Goal: Check status: Check status

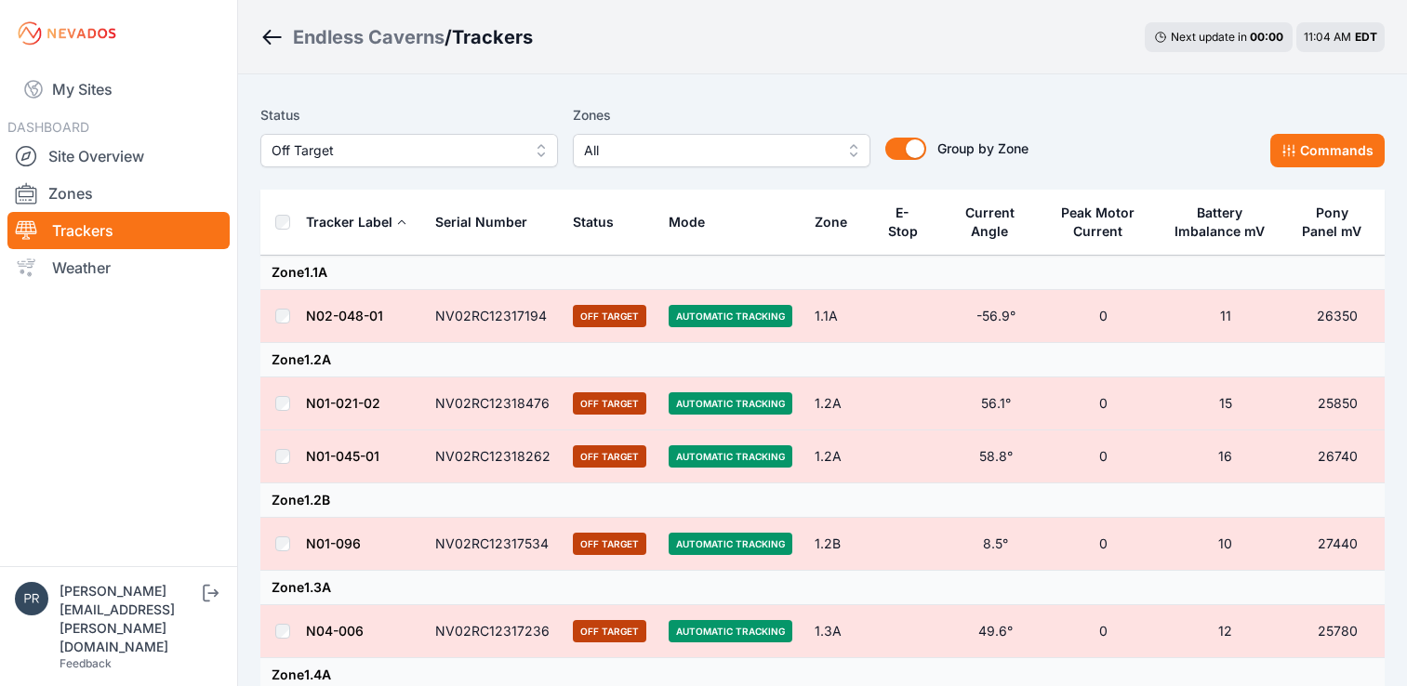
scroll to position [500, 0]
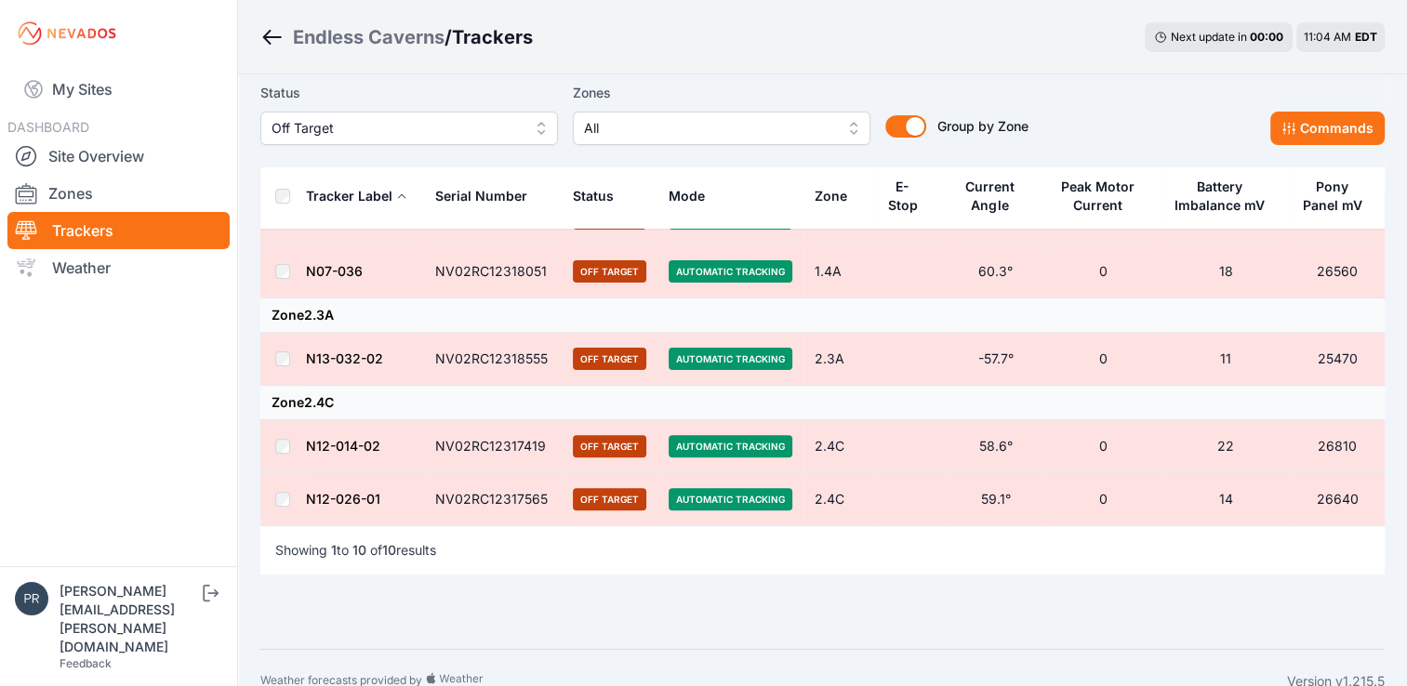
click at [488, 129] on span "Off Target" at bounding box center [396, 128] width 249 height 22
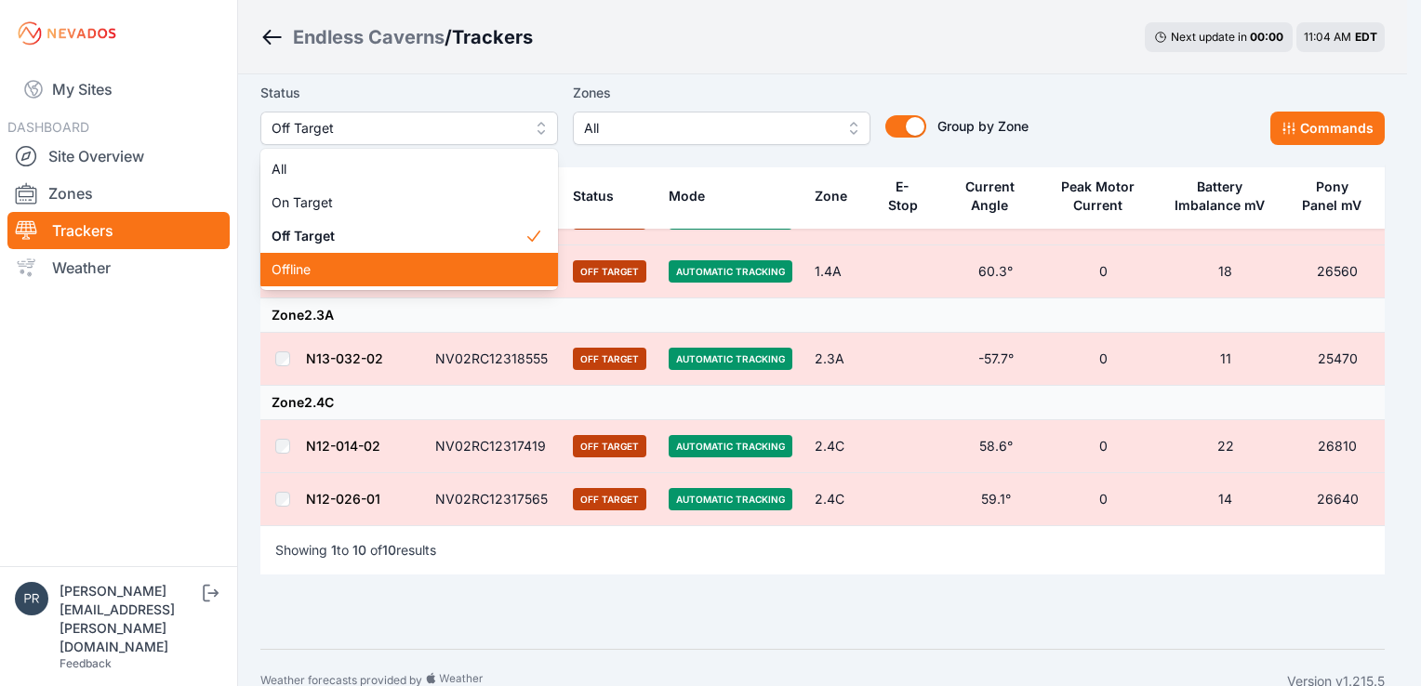
click at [446, 268] on span "Offline" at bounding box center [398, 269] width 253 height 19
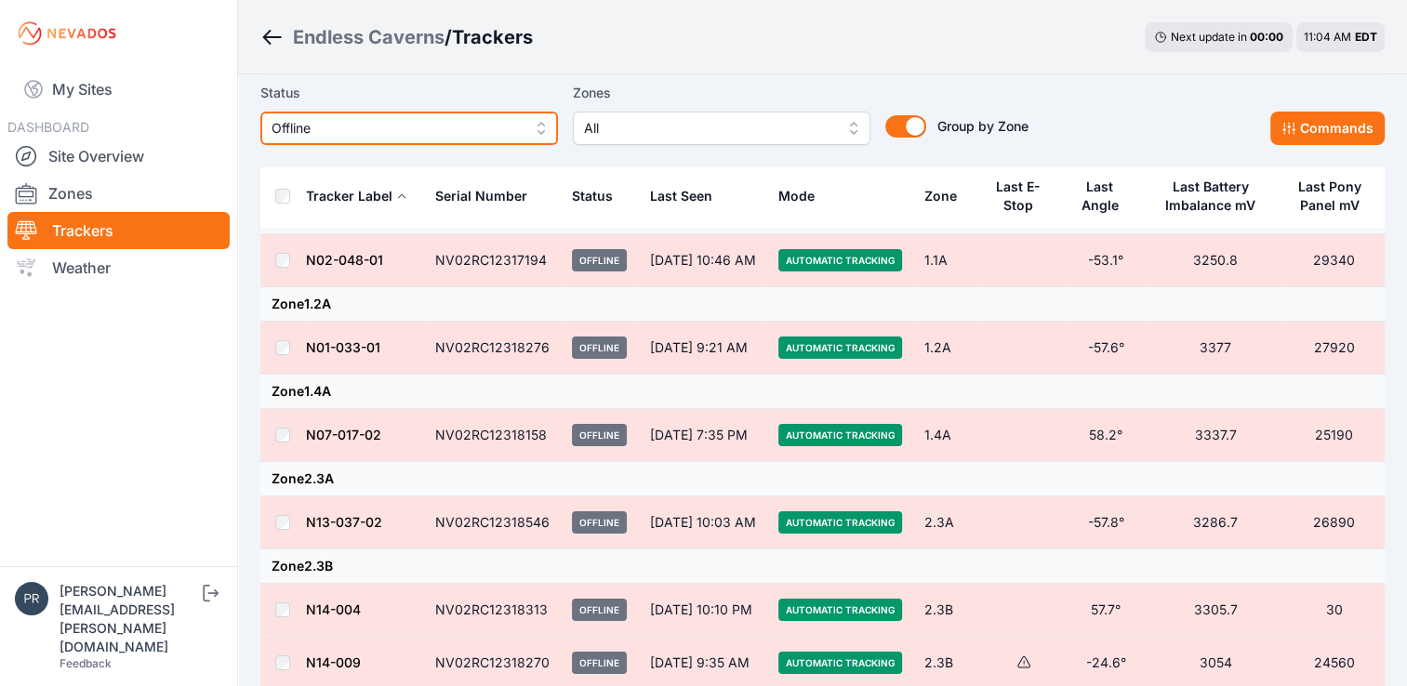
scroll to position [50, 0]
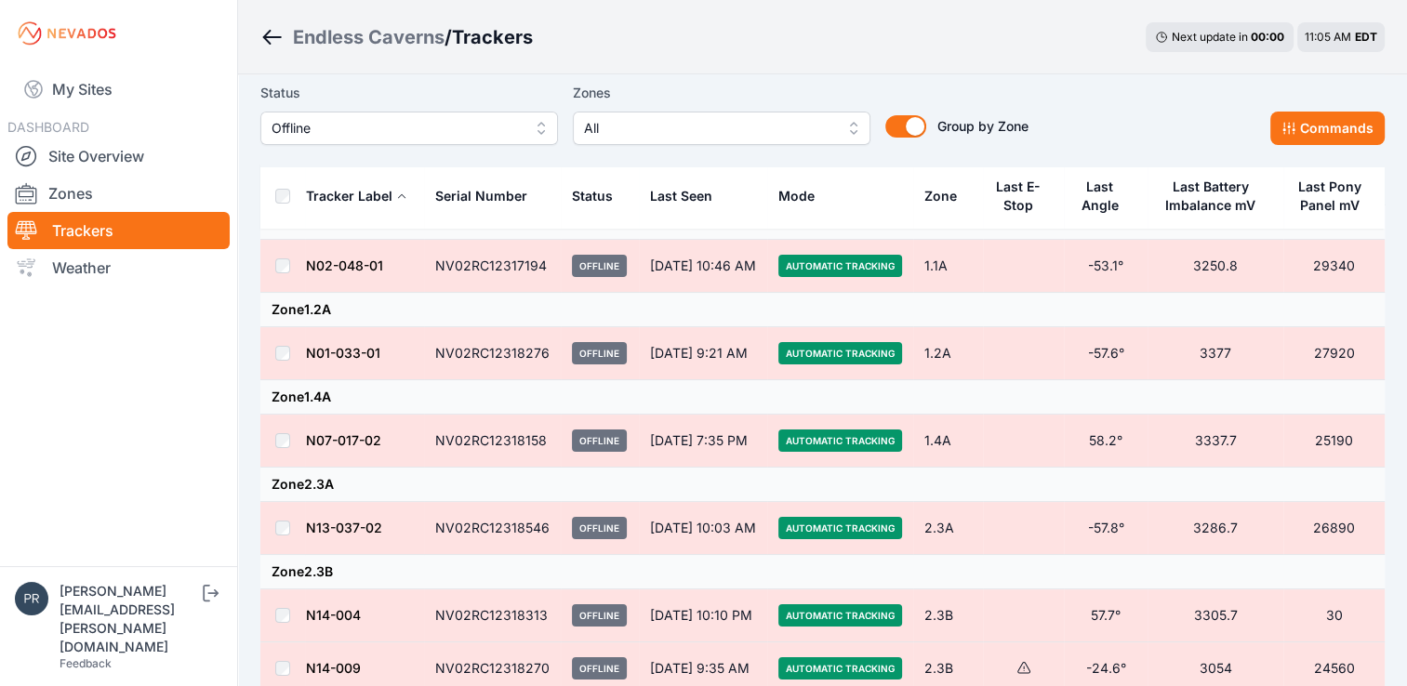
click at [495, 116] on button "Offline" at bounding box center [409, 128] width 298 height 33
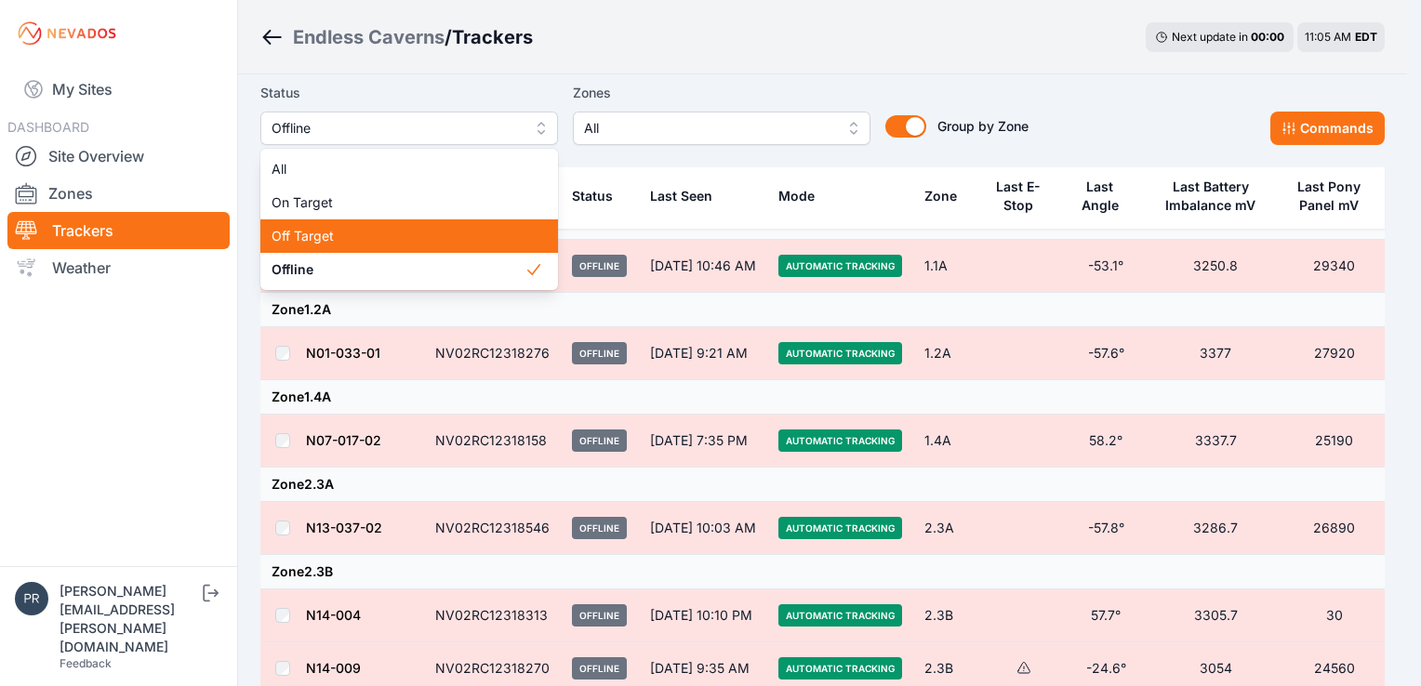
click at [469, 245] on span "Off Target" at bounding box center [398, 236] width 253 height 19
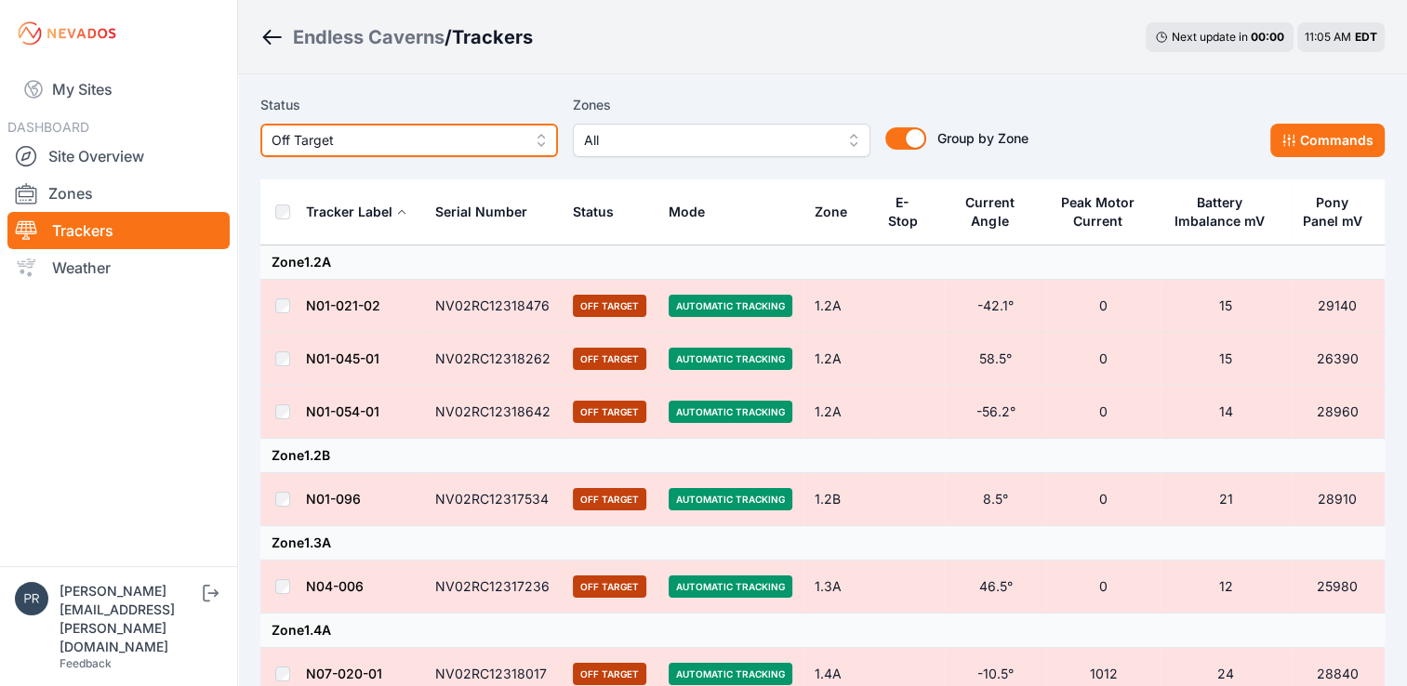
scroll to position [9, 0]
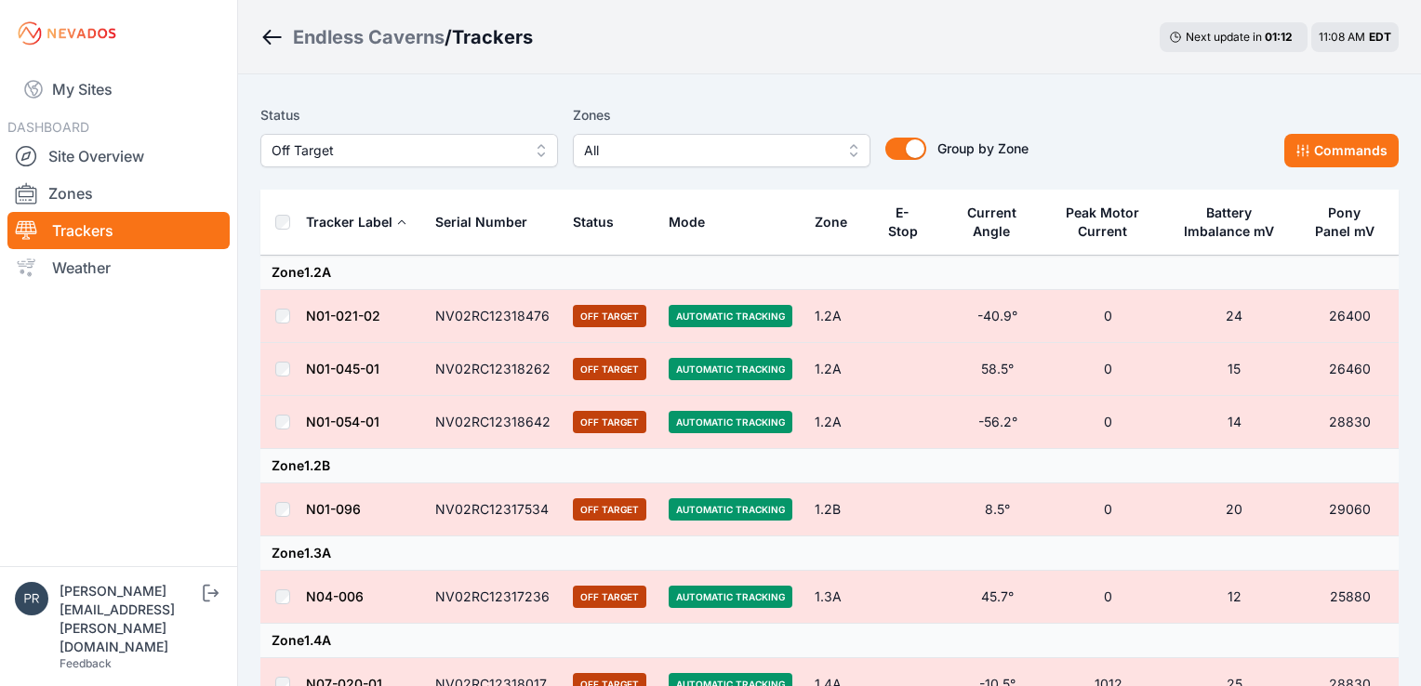
click at [388, 158] on span "Off Target" at bounding box center [396, 150] width 249 height 22
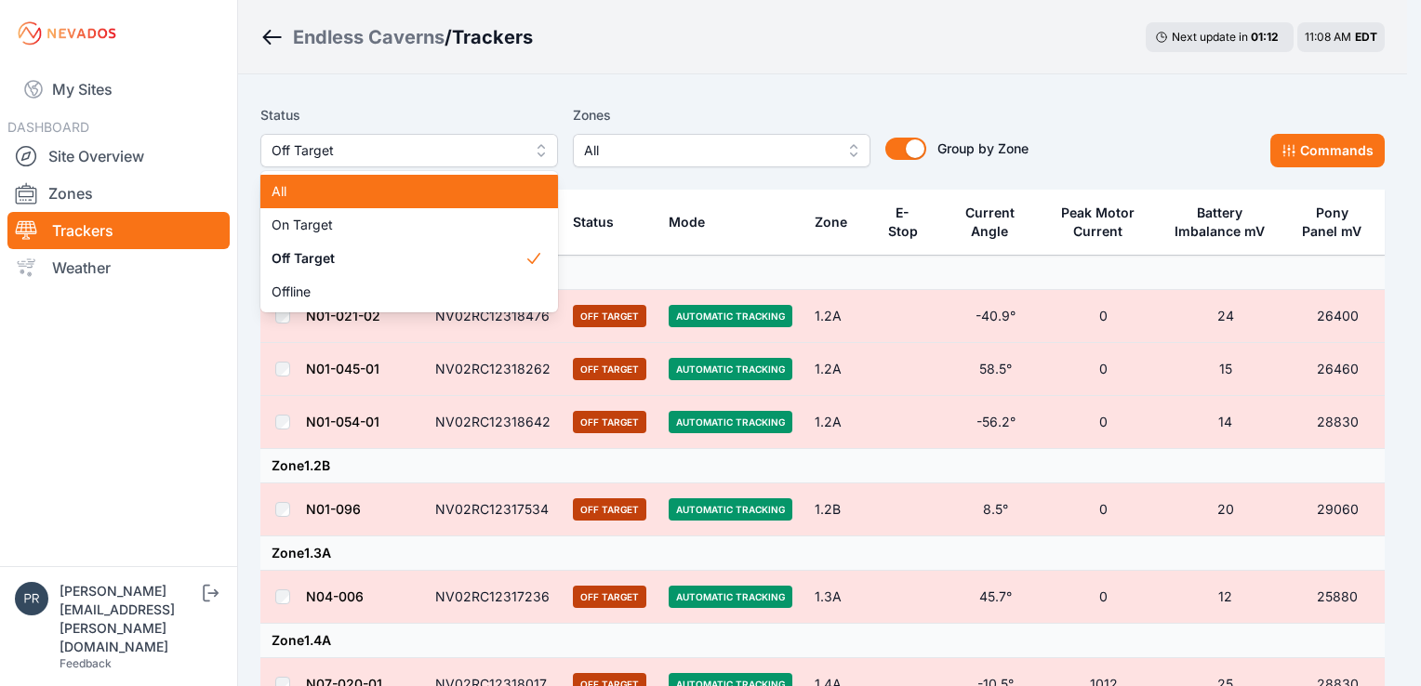
click at [386, 189] on span "All" at bounding box center [398, 191] width 253 height 19
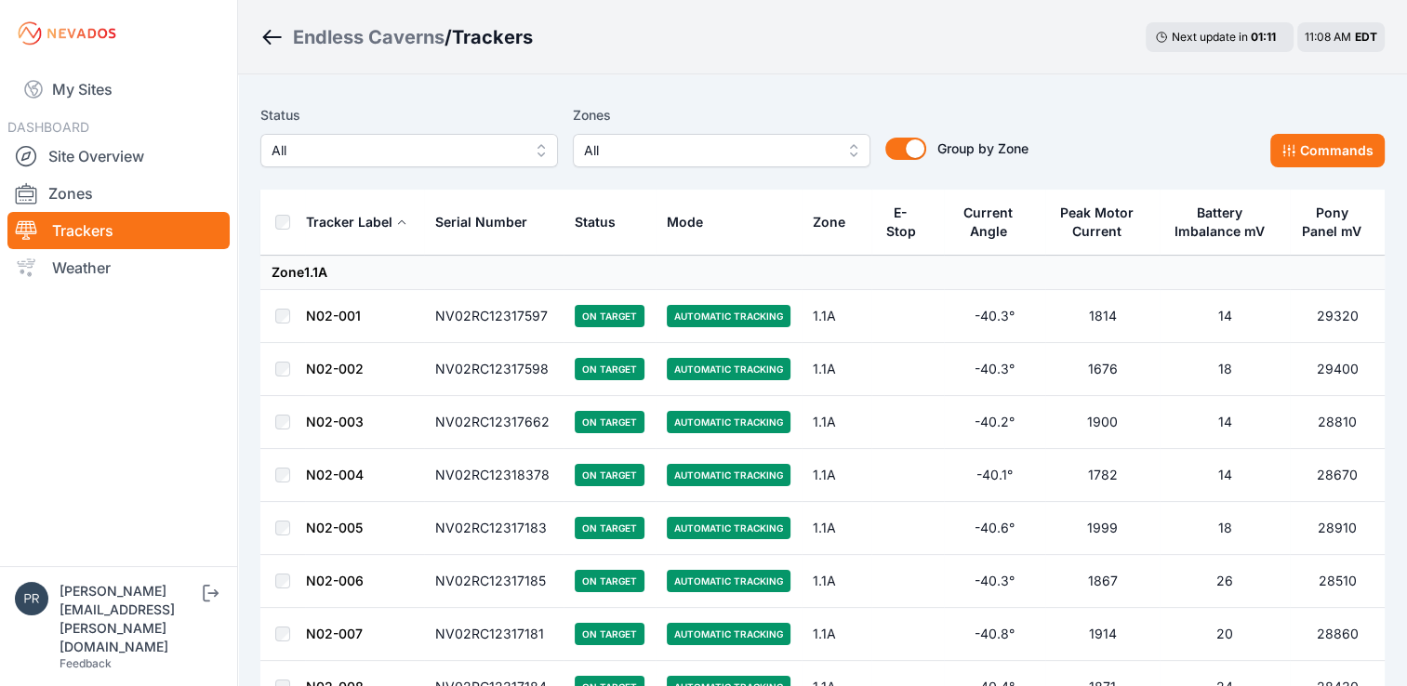
click at [410, 150] on span "All" at bounding box center [396, 150] width 249 height 22
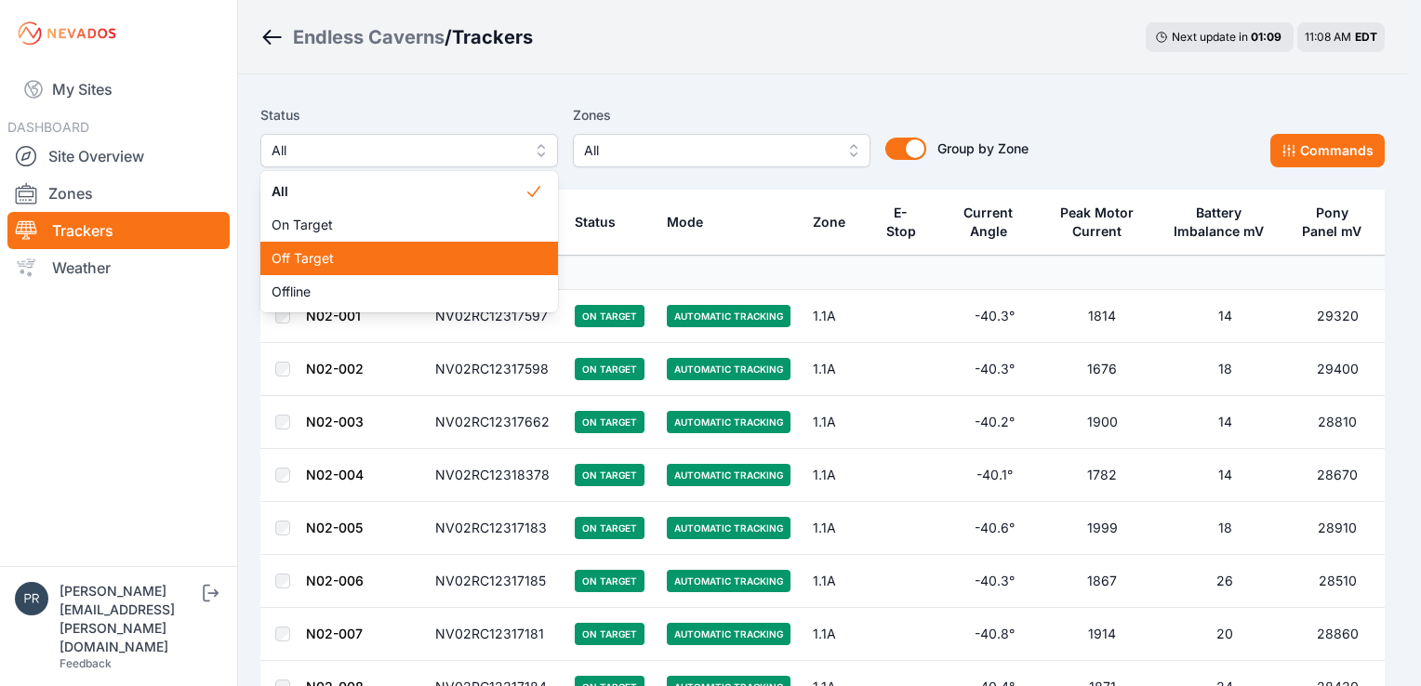
click at [404, 261] on span "Off Target" at bounding box center [398, 258] width 253 height 19
